Goal: Task Accomplishment & Management: Complete application form

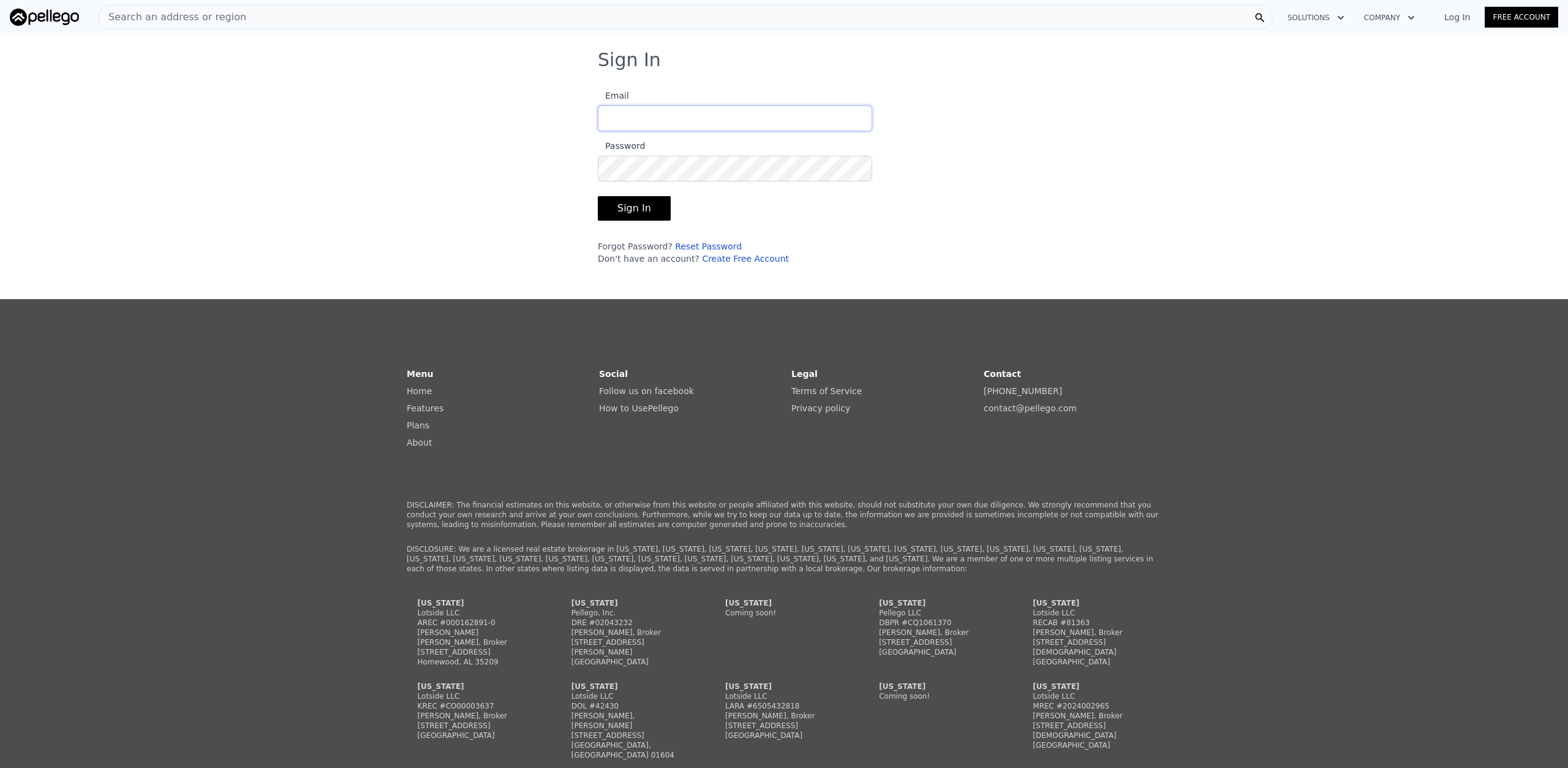
click at [706, 112] on input "Email" at bounding box center [735, 118] width 274 height 26
type input "[EMAIL_ADDRESS][DOMAIN_NAME]"
click at [1373, 54] on div "Sign In Email [EMAIL_ADDRESS][DOMAIN_NAME] Password Sign In Forgot Password? Re…" at bounding box center [784, 162] width 1568 height 225
click at [728, 187] on form "Email [EMAIL_ADDRESS][DOMAIN_NAME] Password Sign In Forgot Password? Reset Pass…" at bounding box center [735, 172] width 274 height 184
click at [1465, 20] on link "Log In" at bounding box center [1457, 17] width 55 height 12
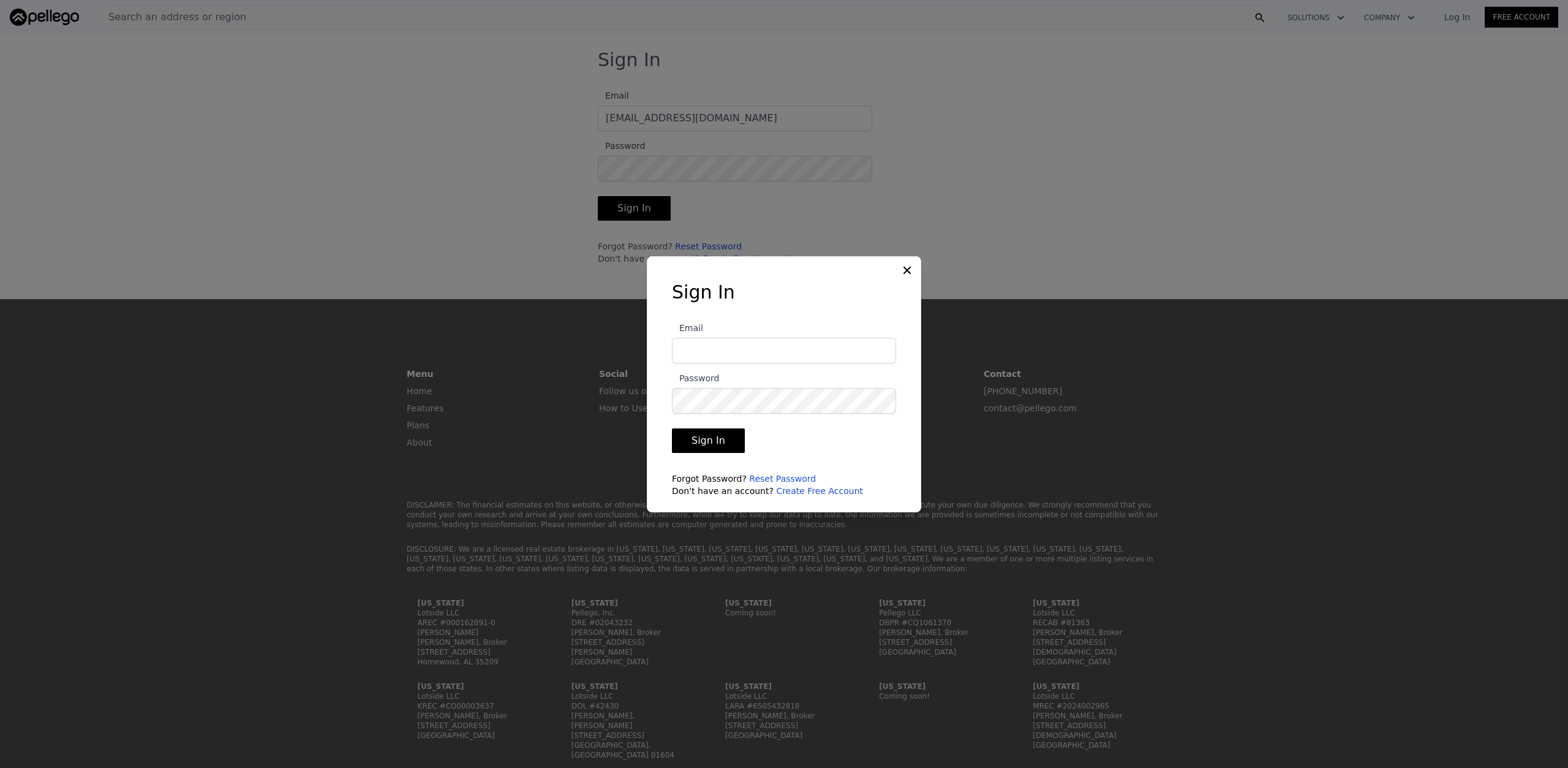
click at [909, 265] on icon at bounding box center [907, 270] width 12 height 12
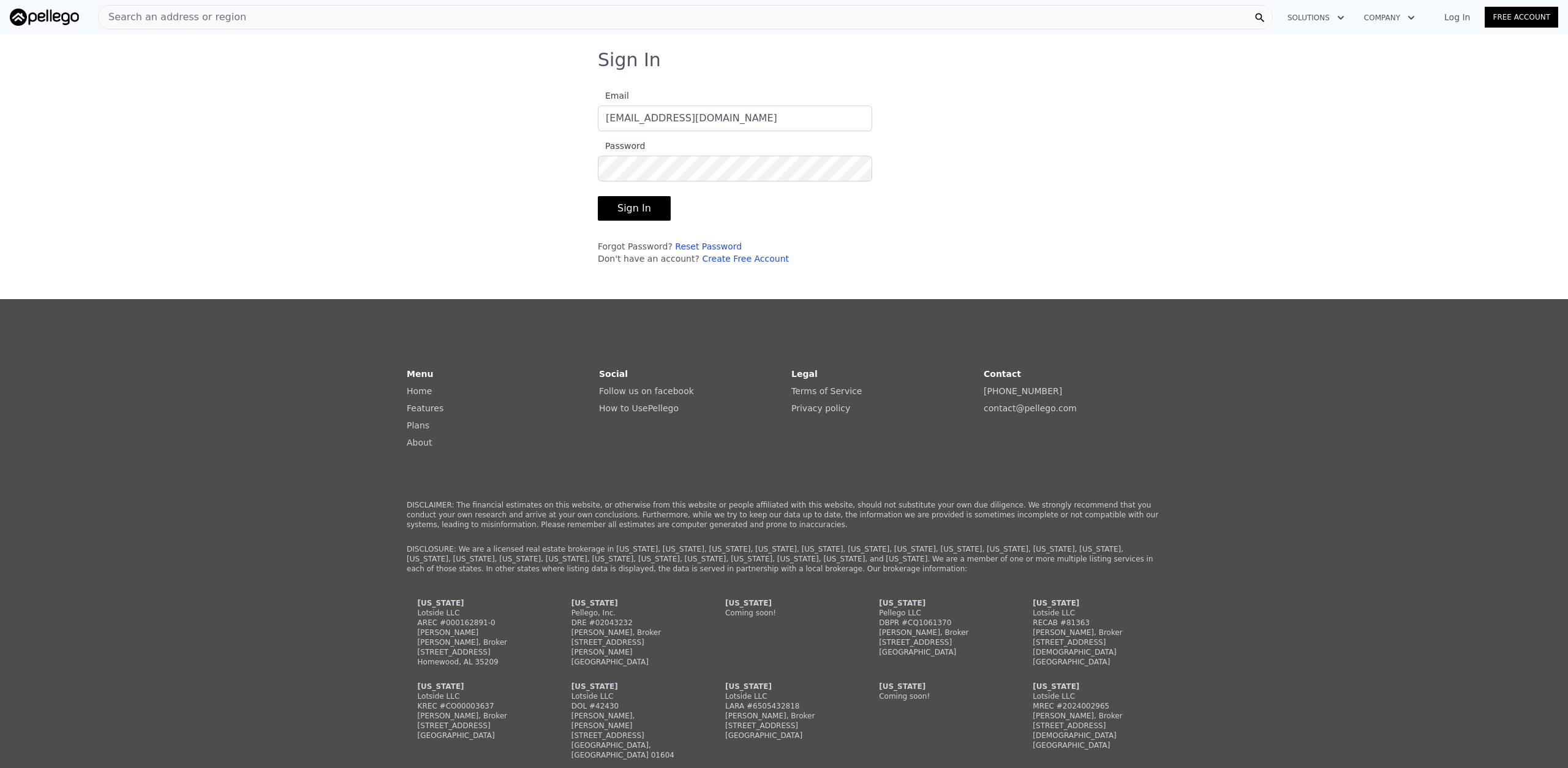
click at [1467, 21] on link "Log In" at bounding box center [1457, 17] width 55 height 12
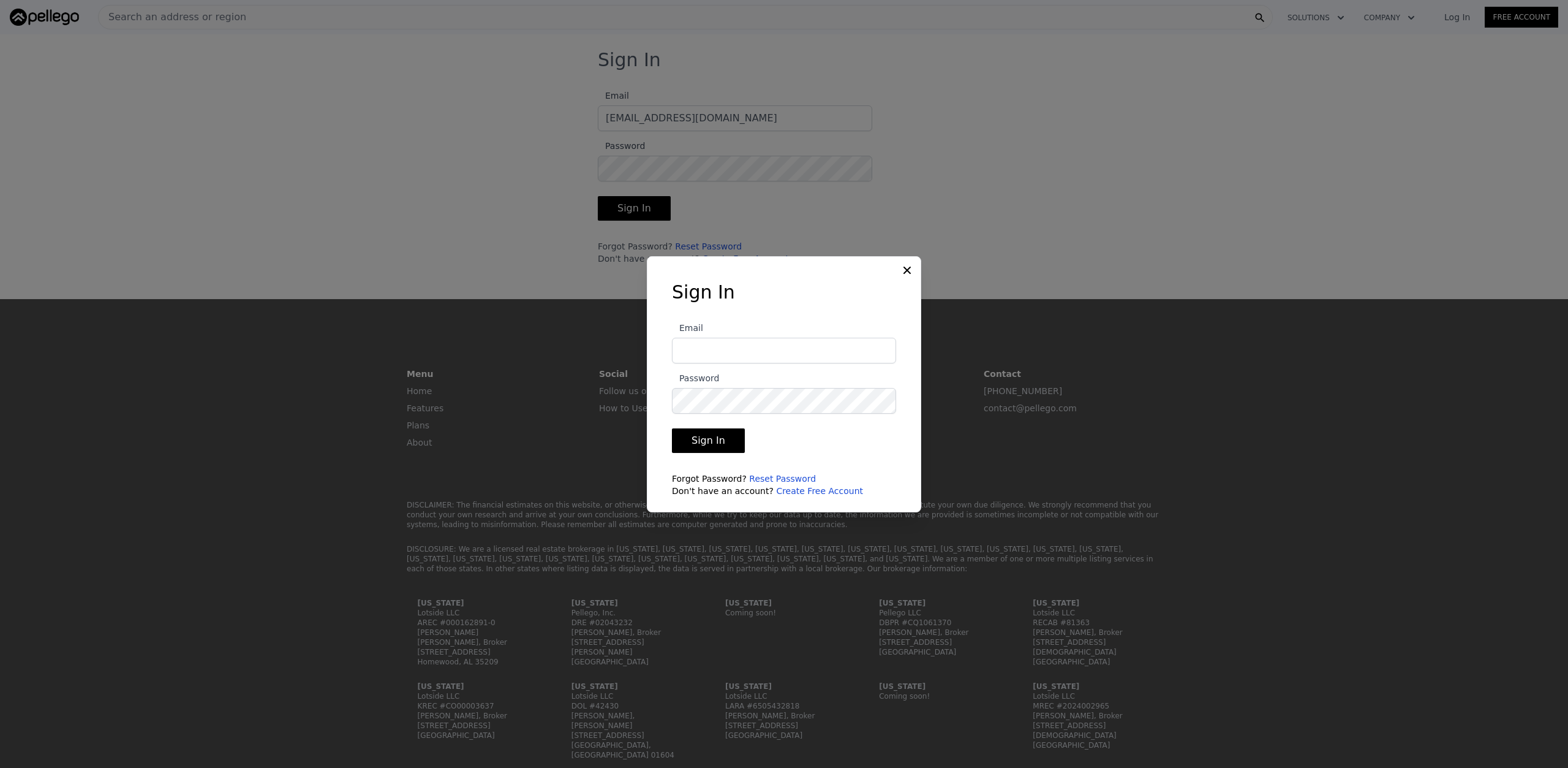
click at [1304, 107] on div at bounding box center [784, 384] width 1568 height 768
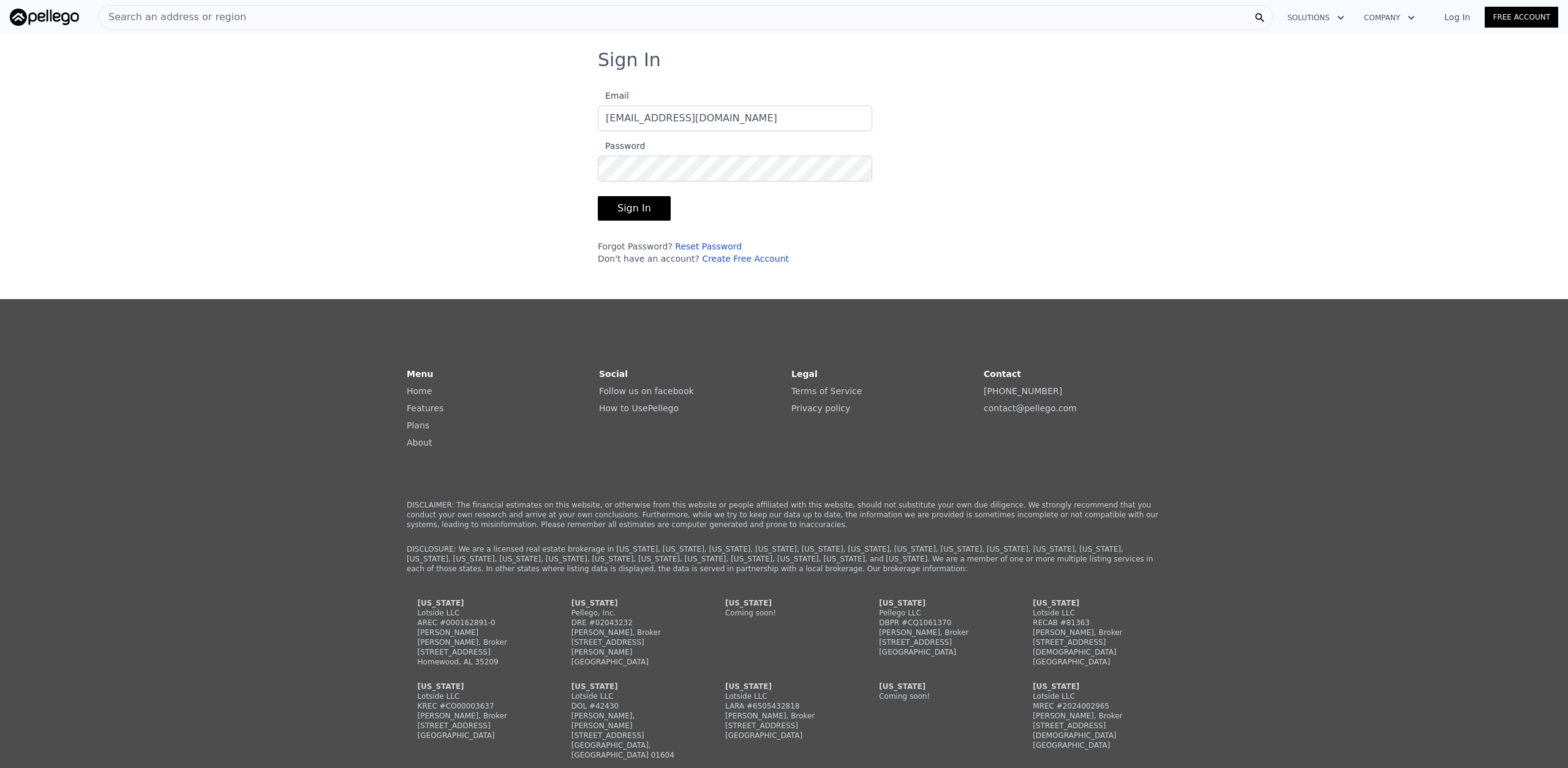
click at [629, 206] on button "Sign In" at bounding box center [634, 208] width 73 height 24
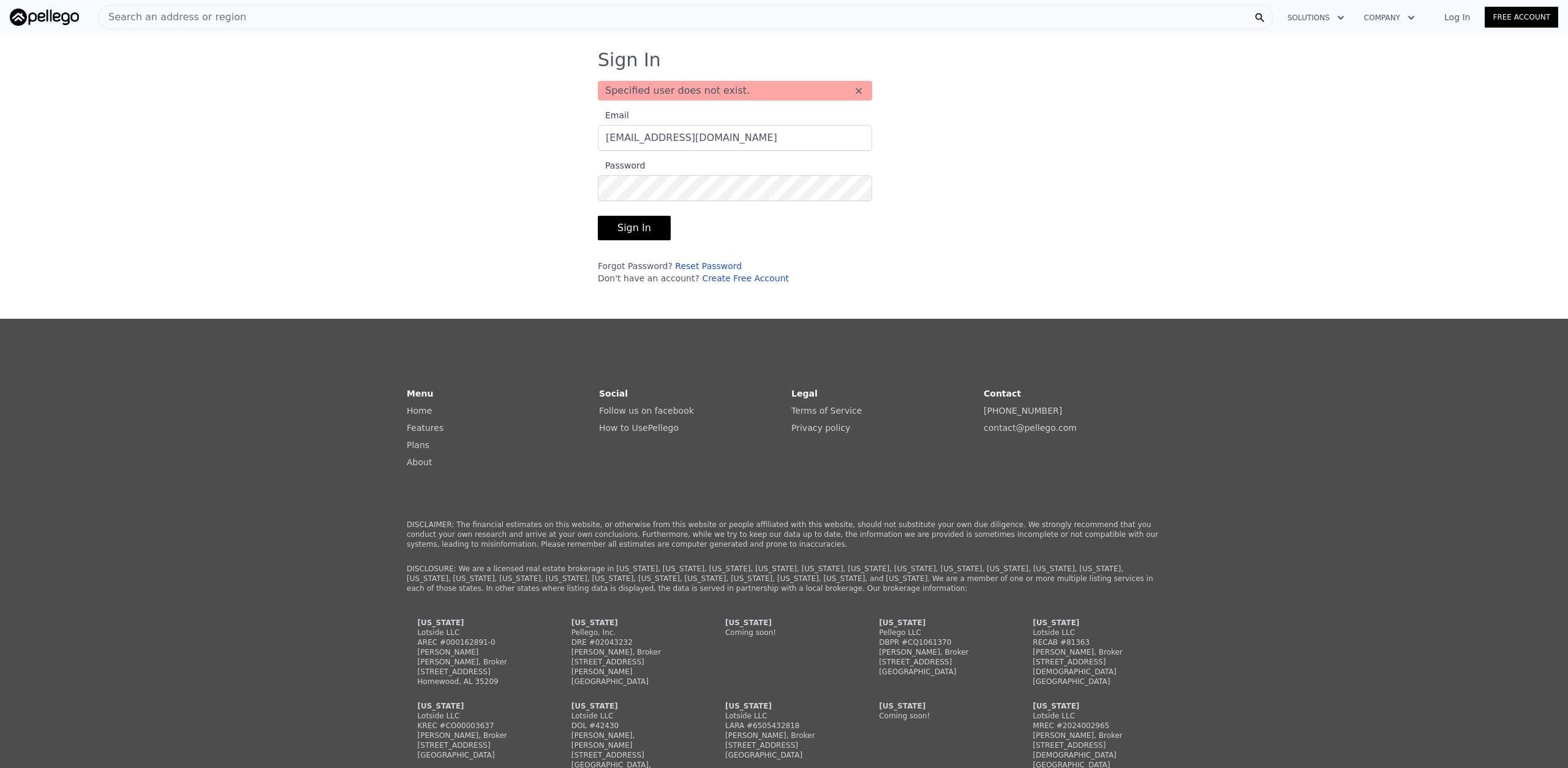
click at [1521, 18] on link "Free Account" at bounding box center [1521, 17] width 73 height 21
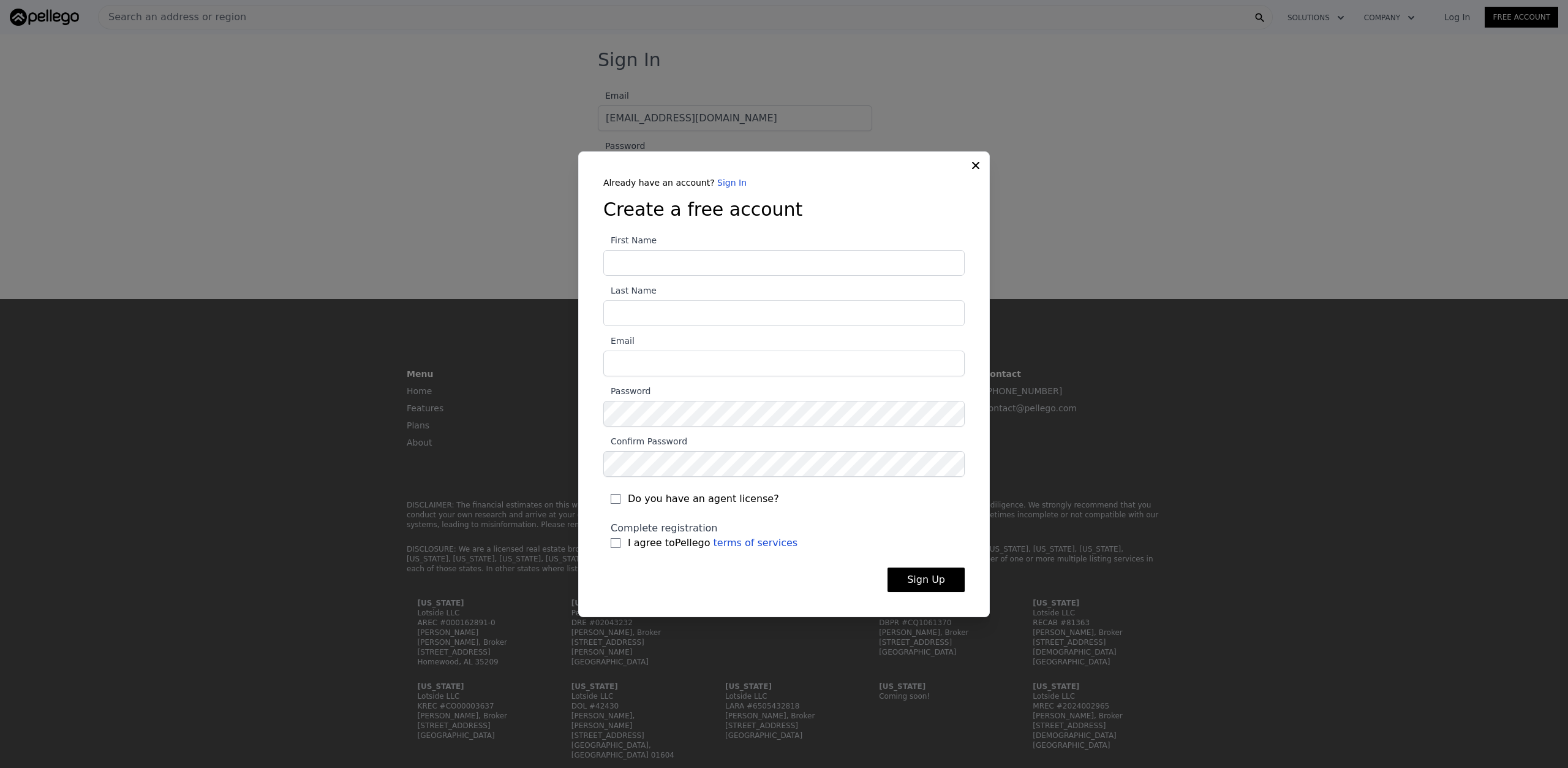
click at [708, 264] on input "First Name" at bounding box center [784, 263] width 361 height 26
type input "[PERSON_NAME]"
type input "[EMAIL_ADDRESS][DOMAIN_NAME]"
click at [613, 499] on input "Do you have an agent license?" at bounding box center [616, 499] width 10 height 10
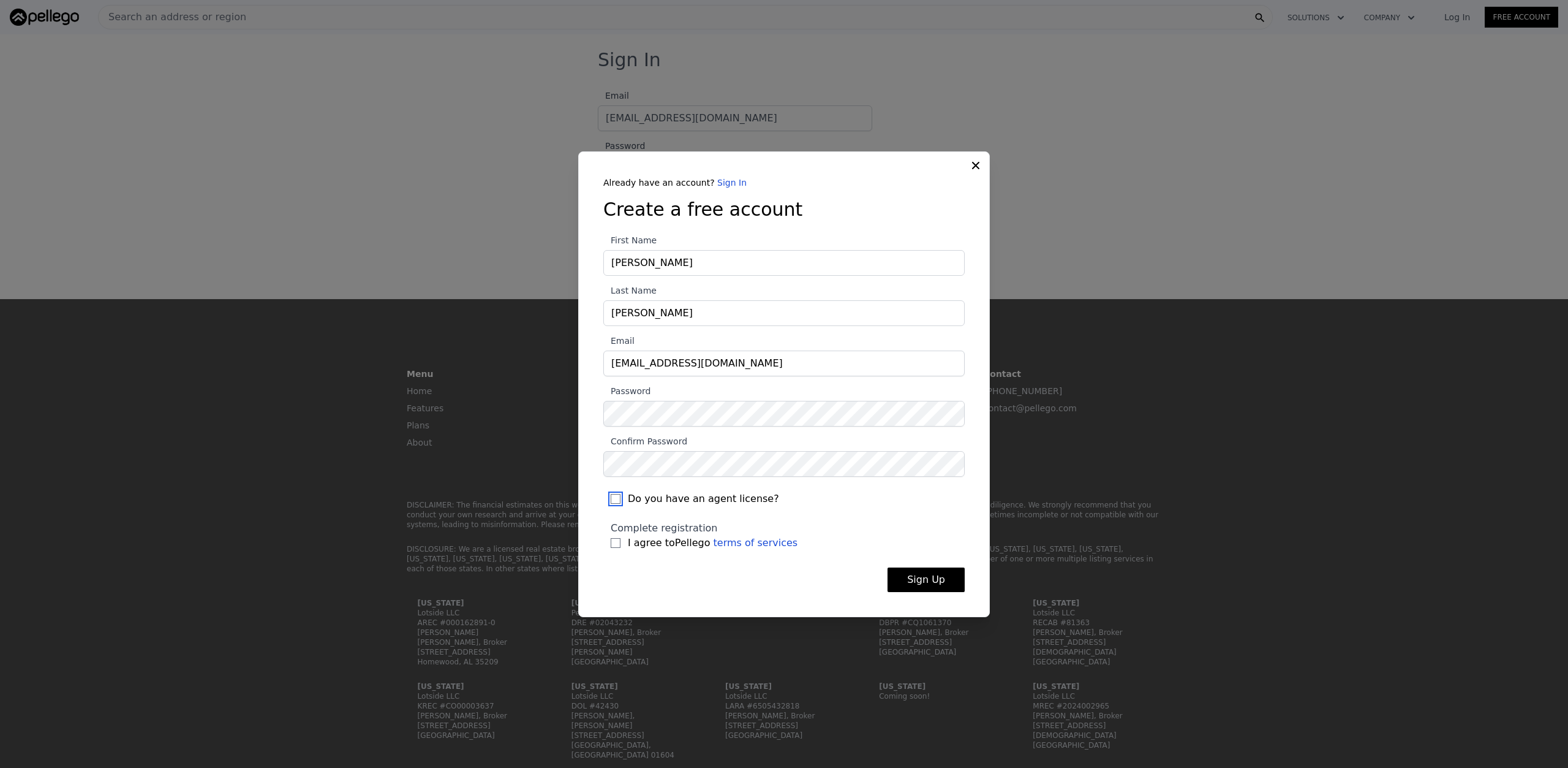
checkbox input "true"
click at [617, 539] on input "I agree to Pellego terms of services" at bounding box center [616, 543] width 10 height 10
checkbox input "true"
click at [932, 583] on button "Sign Up" at bounding box center [926, 579] width 78 height 24
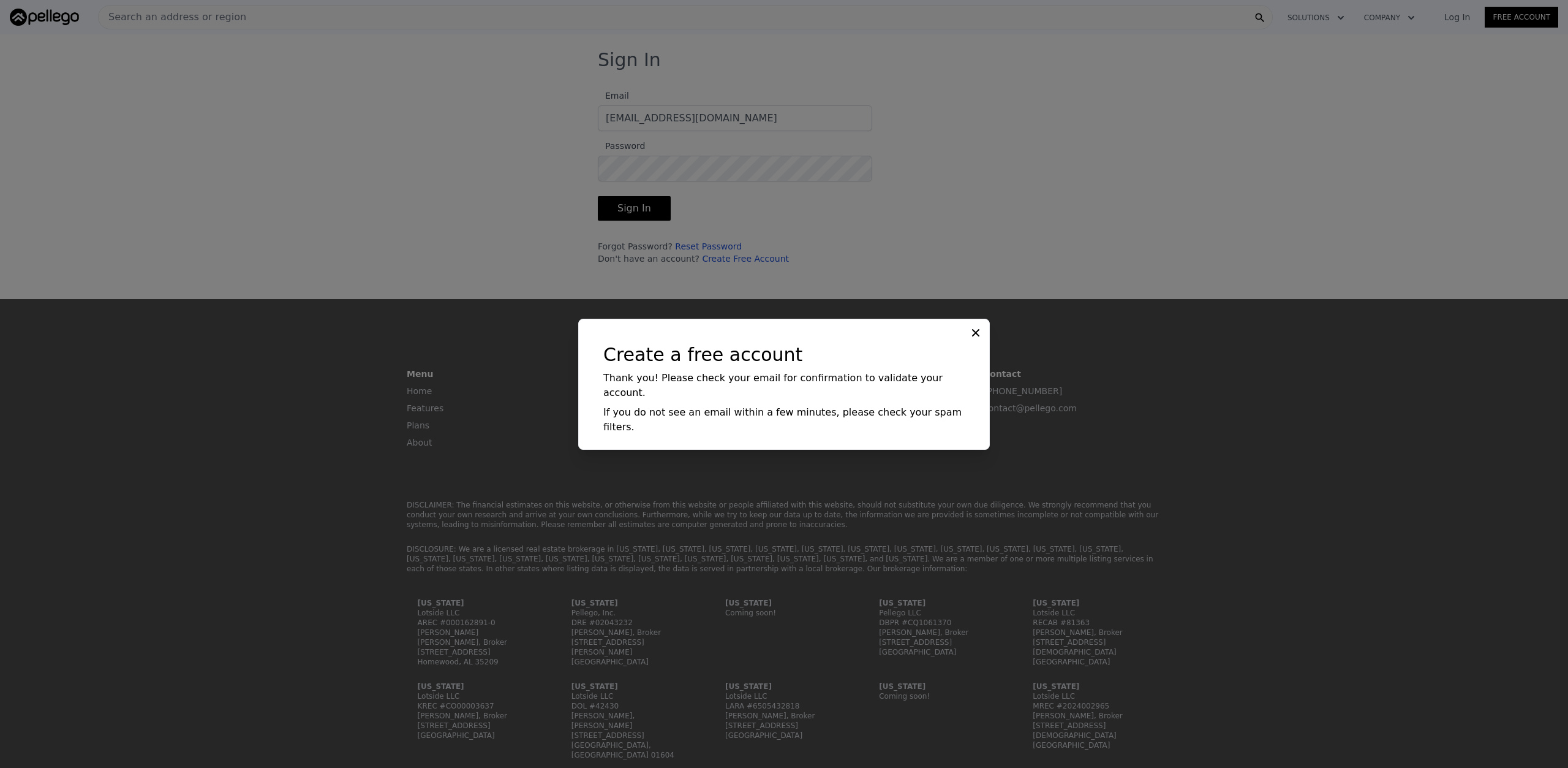
click at [1406, 202] on div at bounding box center [784, 384] width 1568 height 768
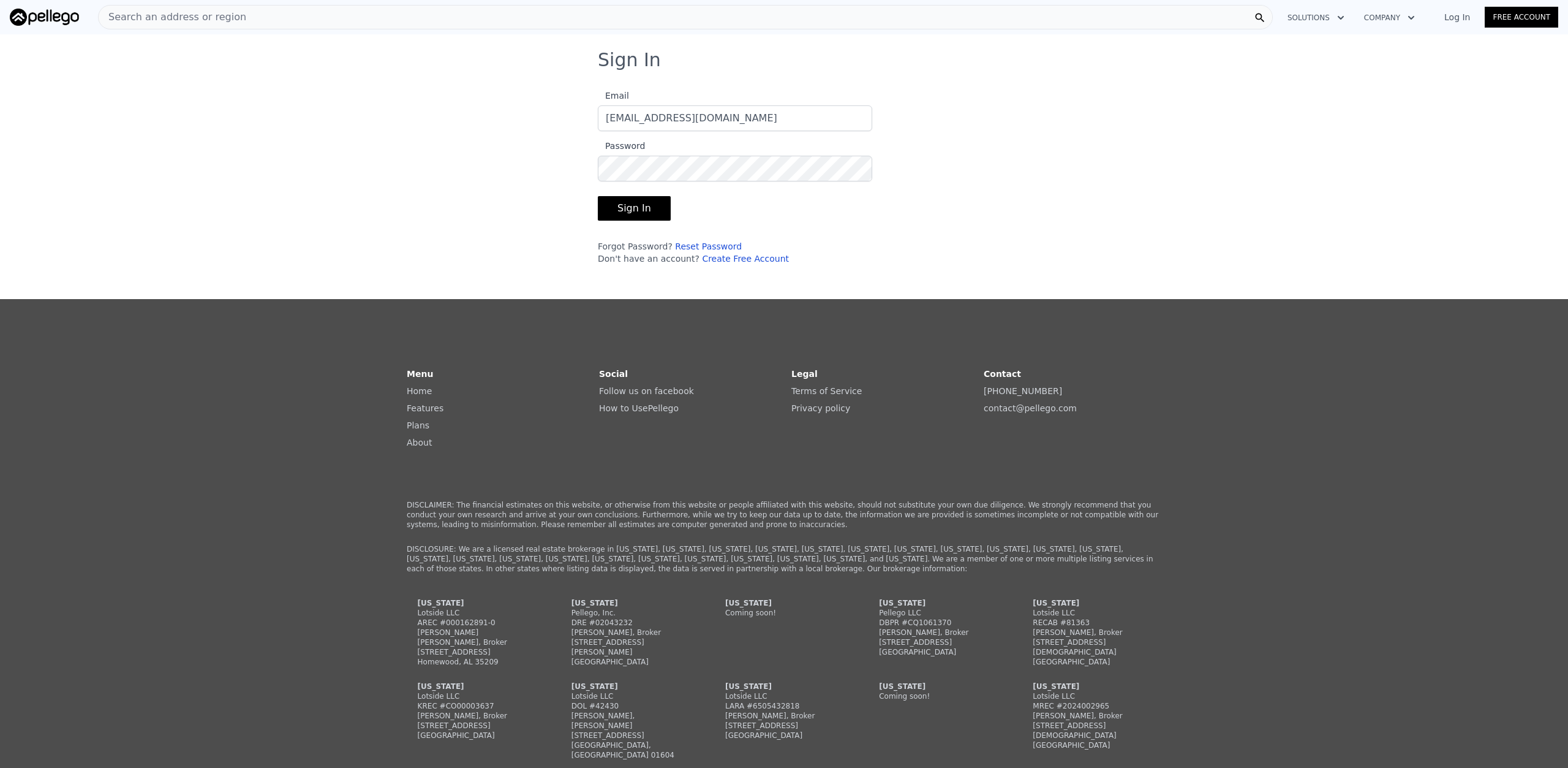
click at [628, 213] on button "Sign In" at bounding box center [634, 208] width 73 height 24
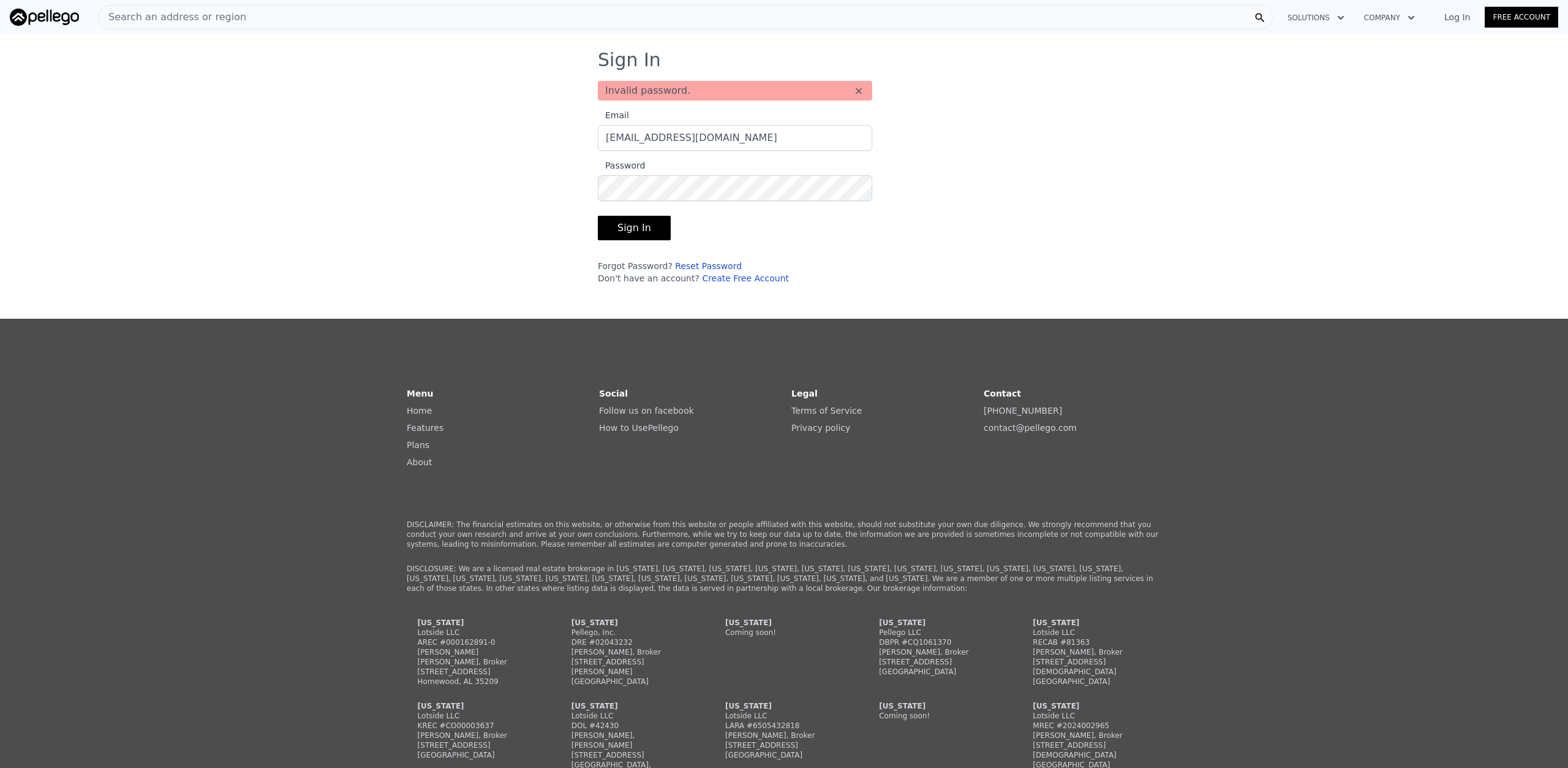
drag, startPoint x: 1169, startPoint y: 129, endPoint x: 1306, endPoint y: 78, distance: 146.2
click at [1169, 129] on div "Sign In Invalid password. × Email [EMAIL_ADDRESS][DOMAIN_NAME] Password Sign In…" at bounding box center [784, 171] width 1568 height 245
